Goal: Task Accomplishment & Management: Manage account settings

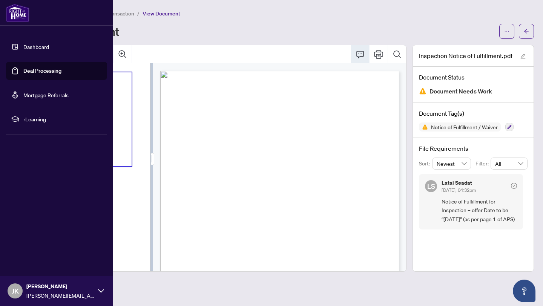
scroll to position [31, 0]
click at [23, 46] on link "Dashboard" at bounding box center [36, 46] width 26 height 7
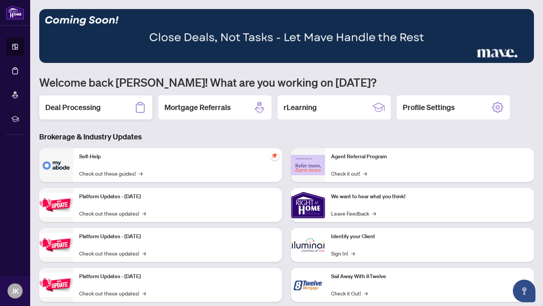
click at [85, 110] on h2 "Deal Processing" at bounding box center [72, 107] width 55 height 11
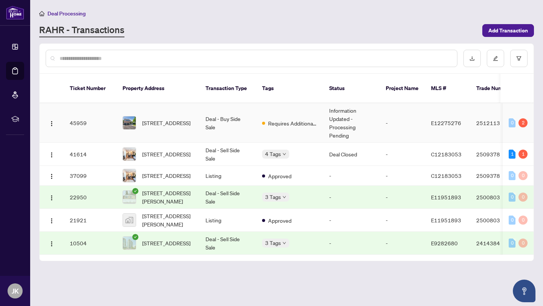
click at [378, 109] on td "Information Updated - Processing Pending" at bounding box center [351, 123] width 57 height 40
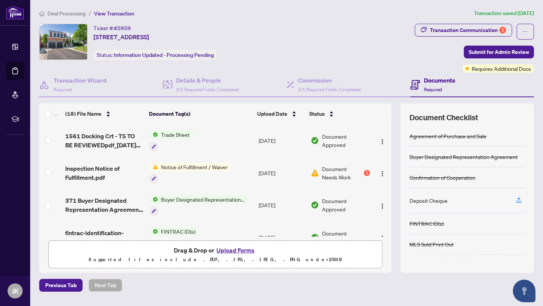
click at [241, 249] on button "Upload Forms" at bounding box center [235, 251] width 43 height 10
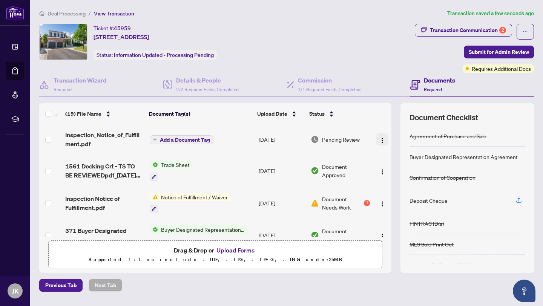
click at [380, 138] on img "button" at bounding box center [383, 141] width 6 height 6
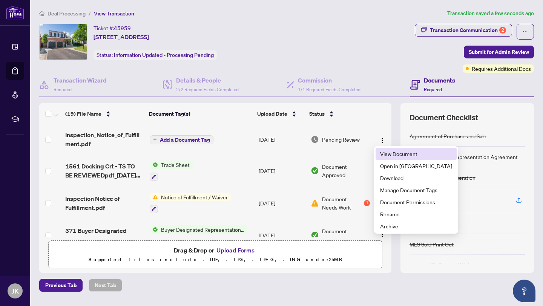
click at [391, 154] on span "View Document" at bounding box center [416, 154] width 72 height 8
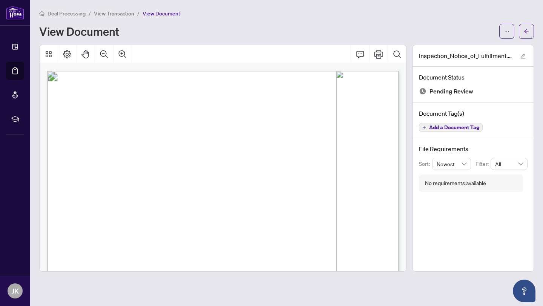
click at [257, 104] on span "Agreement of Purchase and Sale" at bounding box center [204, 105] width 106 height 9
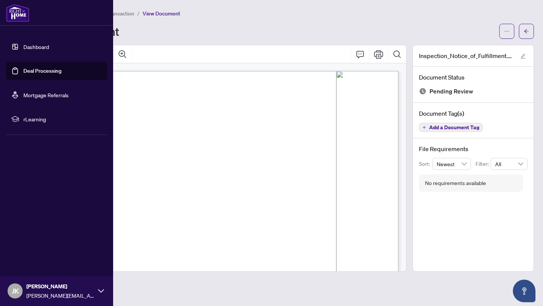
click at [23, 46] on link "Dashboard" at bounding box center [36, 46] width 26 height 7
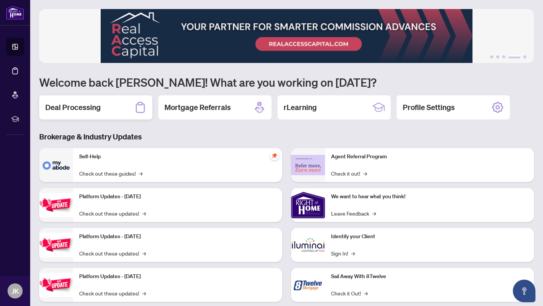
click at [94, 109] on h2 "Deal Processing" at bounding box center [72, 107] width 55 height 11
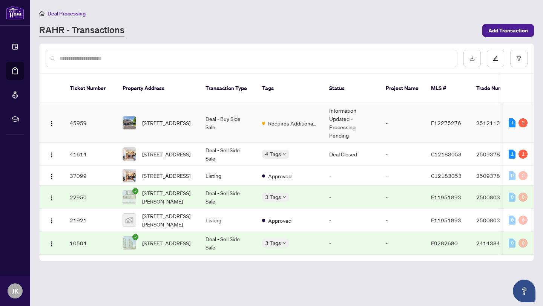
click at [245, 112] on td "Deal - Buy Side Sale" at bounding box center [228, 123] width 57 height 40
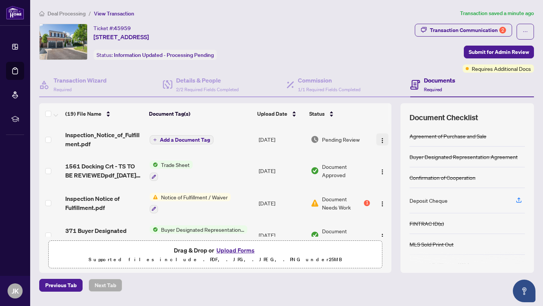
click at [377, 140] on button "button" at bounding box center [383, 140] width 12 height 12
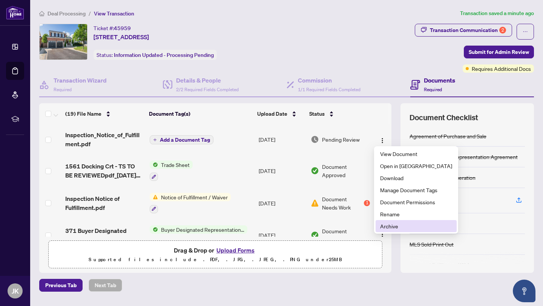
click at [394, 228] on span "Archive" at bounding box center [416, 226] width 72 height 8
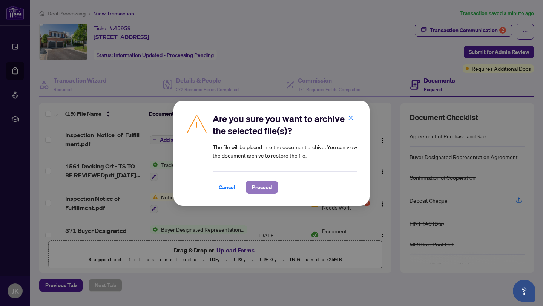
click at [262, 187] on span "Proceed" at bounding box center [262, 188] width 20 height 12
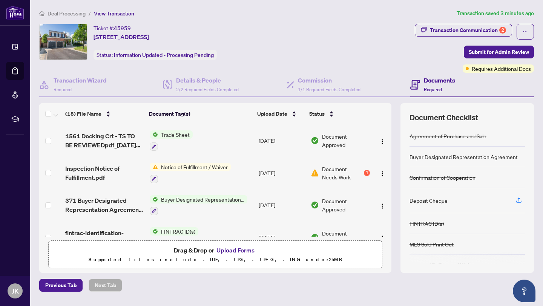
click at [229, 250] on button "Upload Forms" at bounding box center [235, 251] width 43 height 10
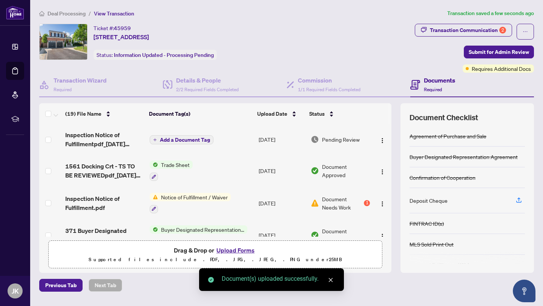
click at [174, 138] on span "Add a Document Tag" at bounding box center [185, 139] width 50 height 5
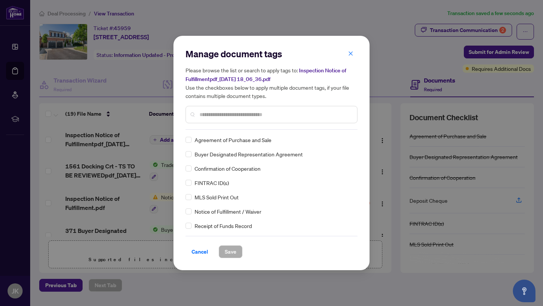
click at [240, 115] on input "text" at bounding box center [276, 115] width 152 height 8
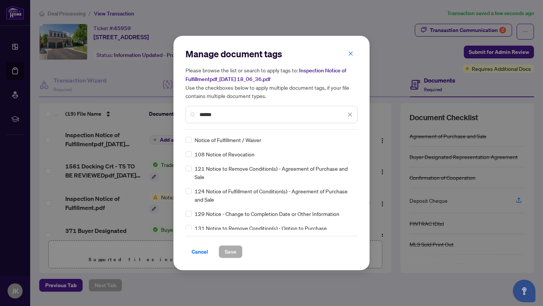
type input "******"
click at [227, 138] on span "Notice of Fulfillment / Waiver" at bounding box center [228, 140] width 67 height 8
click at [231, 252] on span "Save" at bounding box center [231, 252] width 12 height 12
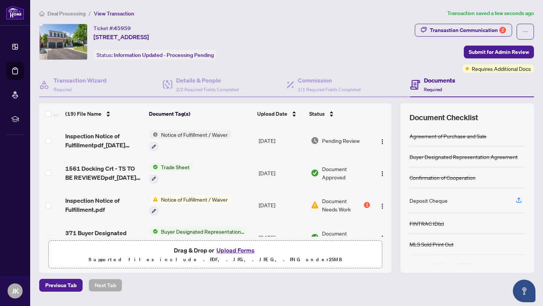
click at [369, 48] on div "Ticket #: 45959 [STREET_ADDRESS] Status: Information Updated - Processing Pendi…" at bounding box center [225, 42] width 373 height 36
